Goal: Task Accomplishment & Management: Complete application form

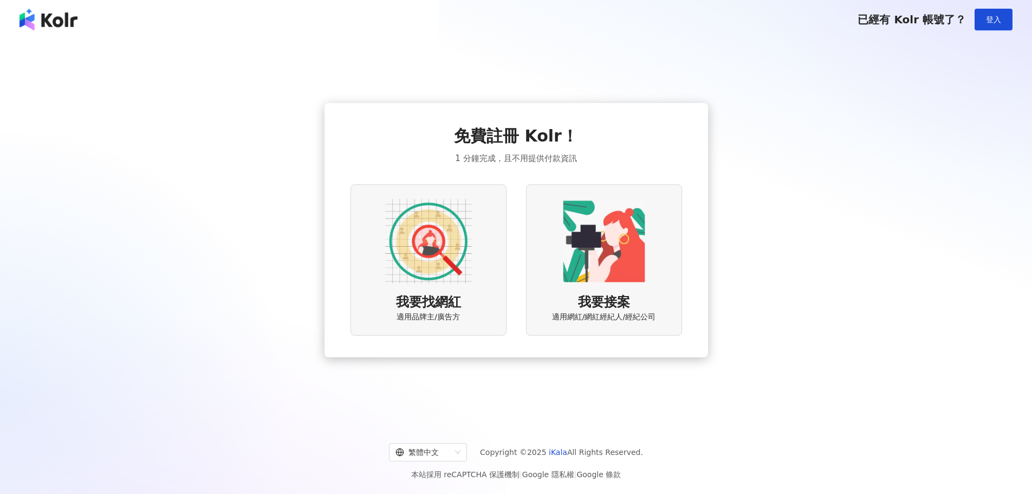
click at [439, 244] on img at bounding box center [428, 241] width 87 height 87
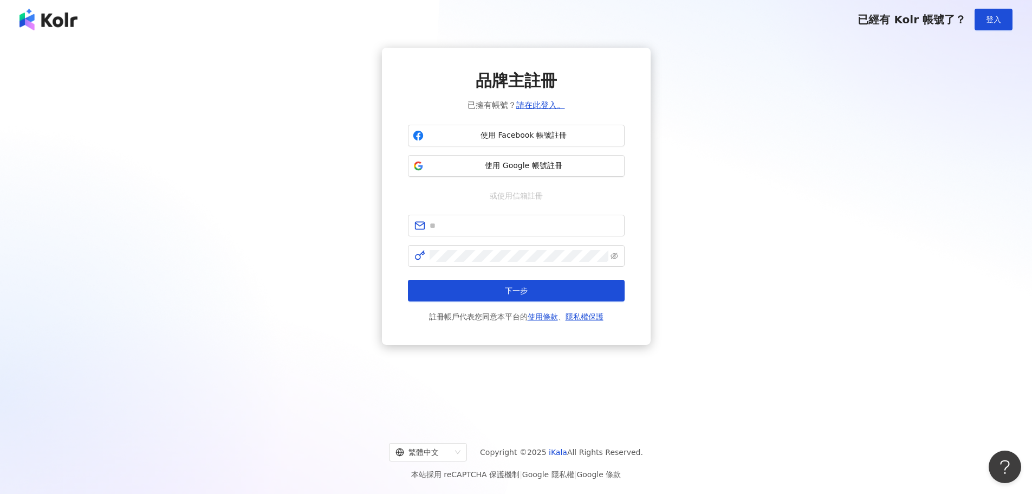
click at [42, 22] on img at bounding box center [49, 20] width 58 height 22
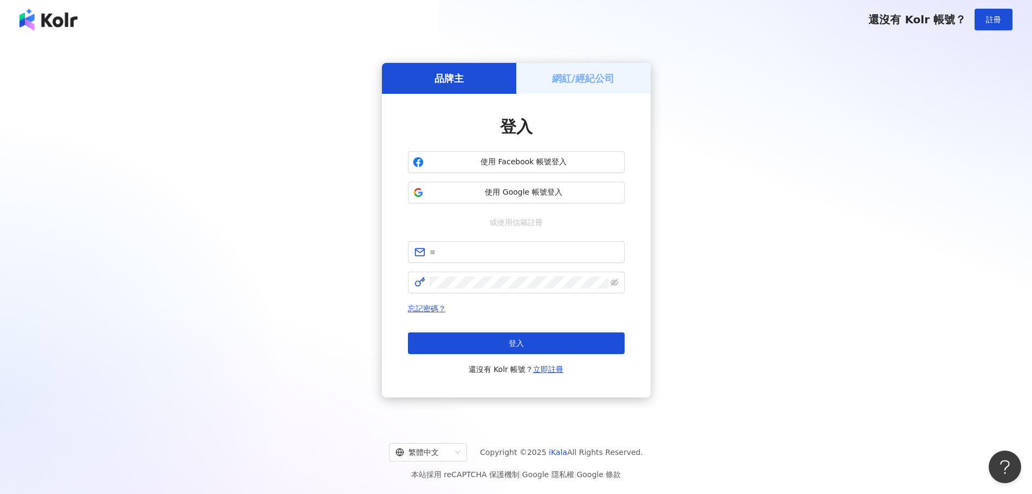
click at [44, 21] on img at bounding box center [49, 20] width 58 height 22
